Goal: Find specific page/section: Find specific page/section

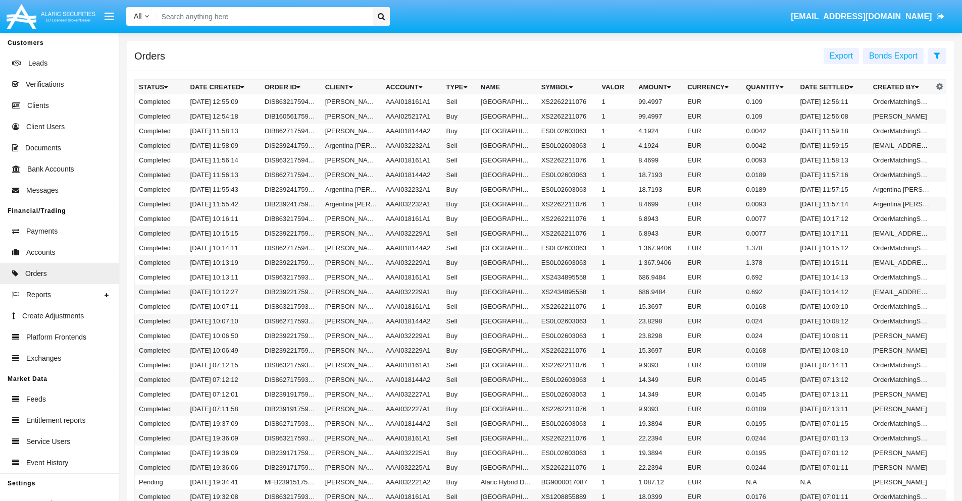
click at [841, 56] on span "Export" at bounding box center [841, 56] width 23 height 9
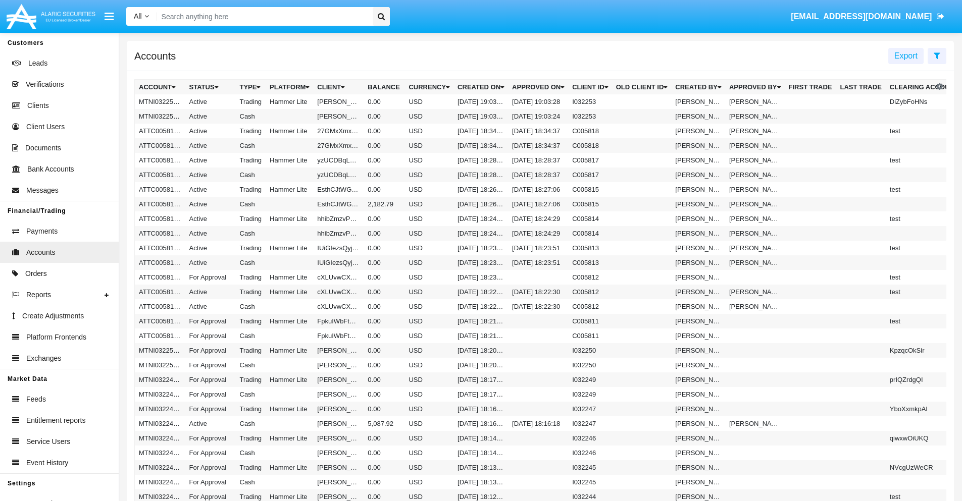
click at [906, 56] on span "Export" at bounding box center [905, 56] width 23 height 9
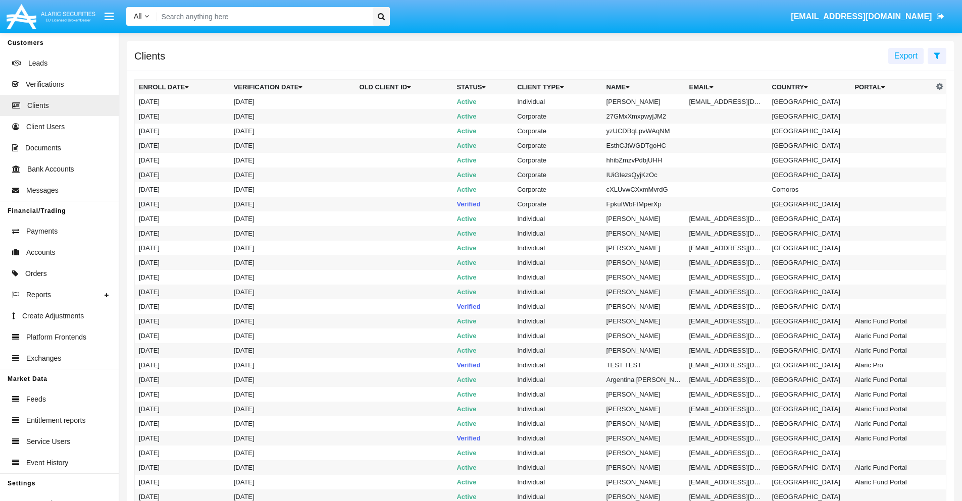
click at [906, 56] on span "Export" at bounding box center [905, 56] width 23 height 9
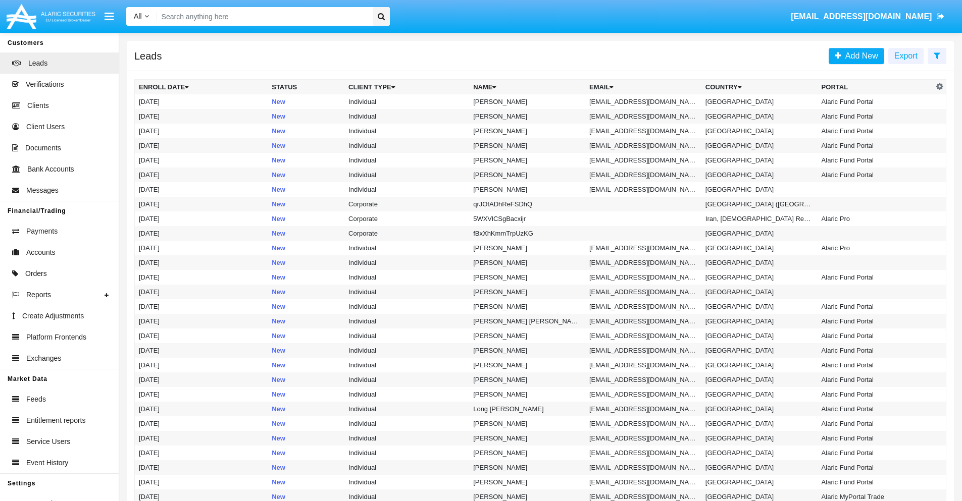
click at [906, 56] on span "Export" at bounding box center [905, 56] width 23 height 9
